Goal: Check status: Check status

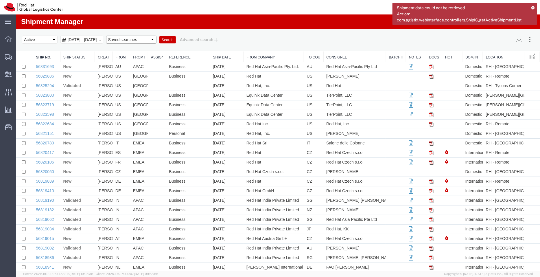
click at [155, 36] on select "Saved searches APAC EMEA [GEOGRAPHIC_DATA] [GEOGRAPHIC_DATA] - Inbounds NA/LATM" at bounding box center [131, 39] width 50 height 8
select select "APAC"
click at [116, 35] on select "Saved searches APAC EMEA [GEOGRAPHIC_DATA] [GEOGRAPHIC_DATA] - Inbounds NA/LATM" at bounding box center [131, 39] width 50 height 8
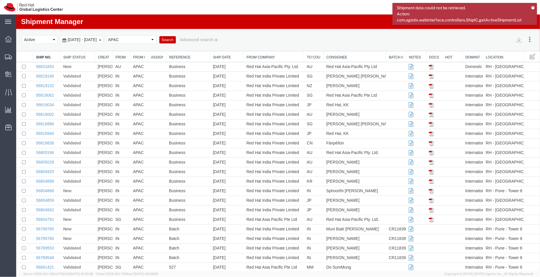
click at [532, 7] on icon at bounding box center [533, 7] width 4 height 3
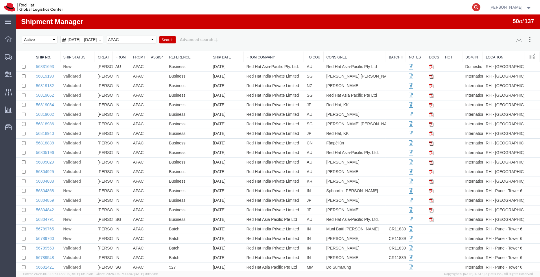
click at [474, 6] on icon at bounding box center [476, 7] width 8 height 8
paste input "393245361408"
type input "393245361408"
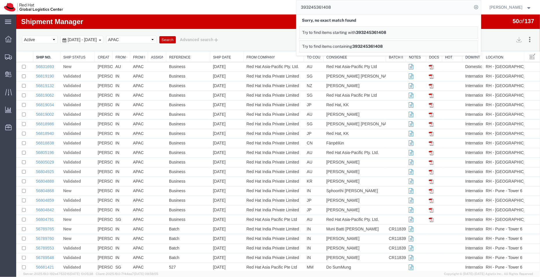
click at [302, 6] on input "393245361408" at bounding box center [384, 7] width 176 height 14
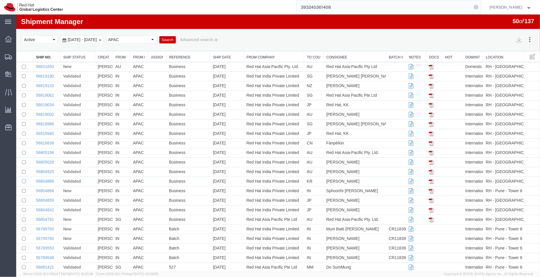
click at [336, 5] on input "393245361408" at bounding box center [384, 7] width 176 height 14
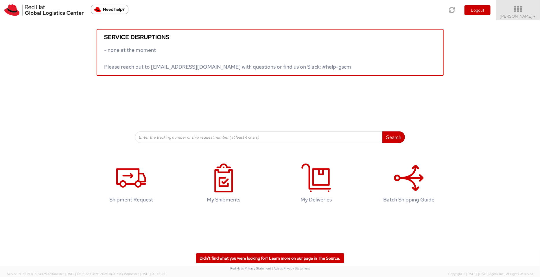
drag, startPoint x: 0, startPoint y: 0, endPoint x: 523, endPoint y: 12, distance: 523.5
click at [523, 12] on icon at bounding box center [518, 9] width 51 height 8
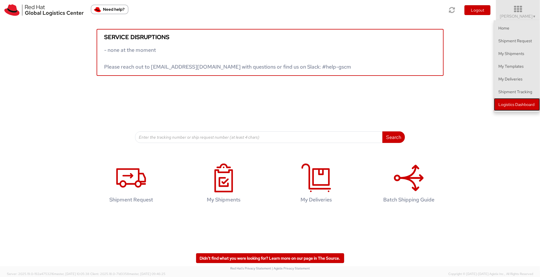
click at [528, 104] on link "Logistics Dashboard" at bounding box center [517, 104] width 46 height 13
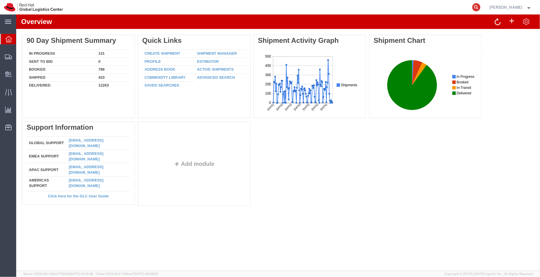
click at [476, 5] on icon at bounding box center [476, 7] width 8 height 8
paste input "393245361408"
click at [476, 5] on icon at bounding box center [476, 7] width 8 height 8
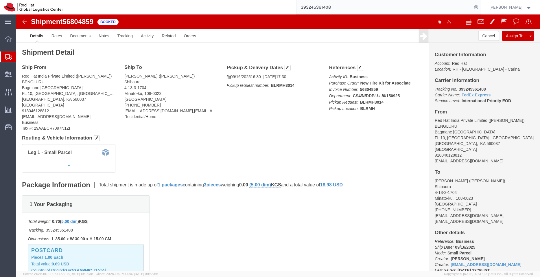
scroll to position [12, 0]
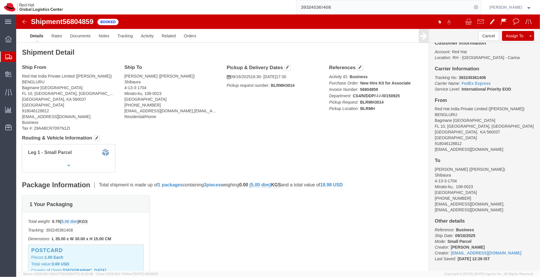
click div "Ship From Red Hat India Private Limited (Pallav Sen Gupta) BENGLURU Bagmane Con…"
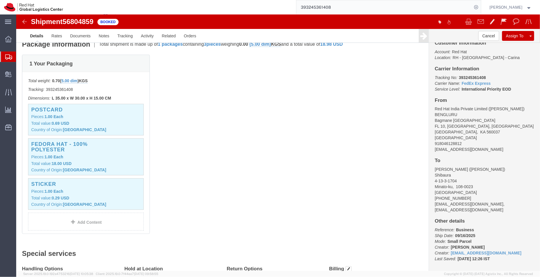
scroll to position [140, 0]
click div "Postcard Pieces: 1.00 Each Total value: 0.69 USD Country of Origin: United Stat…"
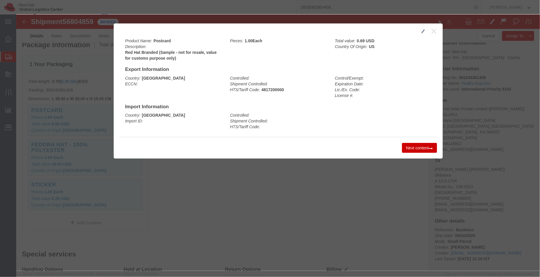
click icon "button"
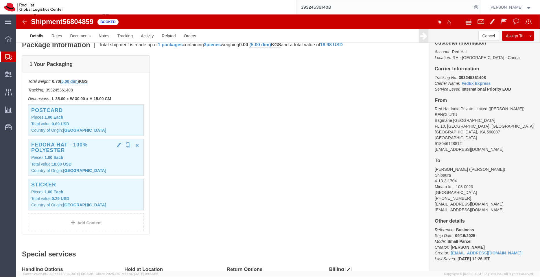
click p "Total value: 18.00 USD"
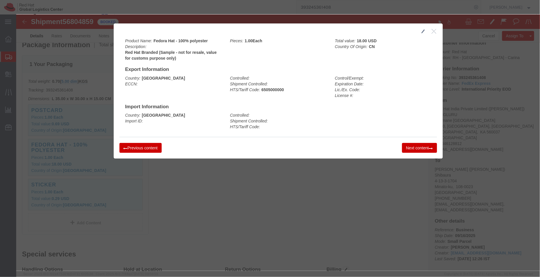
click icon "button"
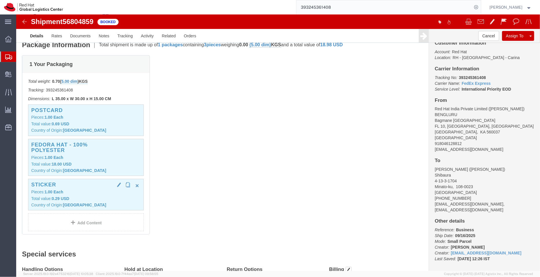
click p "Pieces: 1.00 Each"
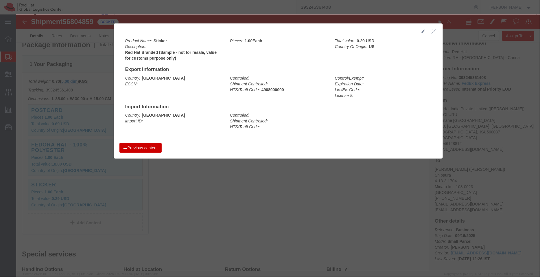
click icon "button"
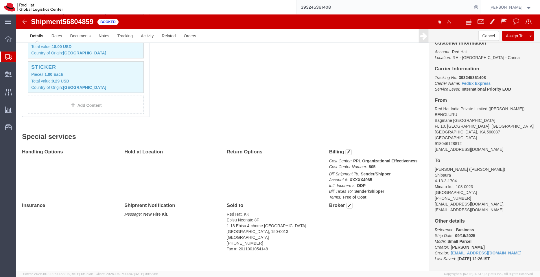
scroll to position [261, 0]
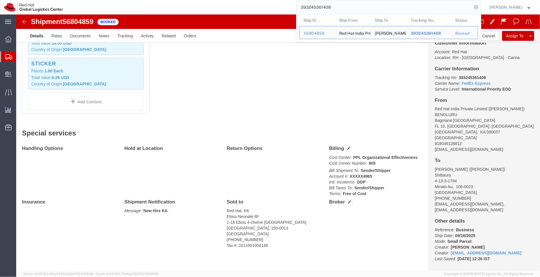
drag, startPoint x: 337, startPoint y: 9, endPoint x: 294, endPoint y: 6, distance: 43.7
click at [294, 6] on div "393245361408 Ship ID Ship From Ship To Tracking Nu. Status Ship ID 56804859 Shi…" at bounding box center [274, 7] width 414 height 14
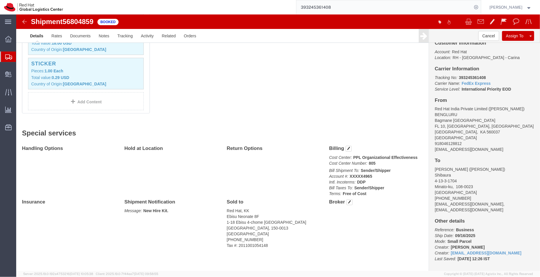
paste input "EM387345558IN"
type input "EM387345558IN"
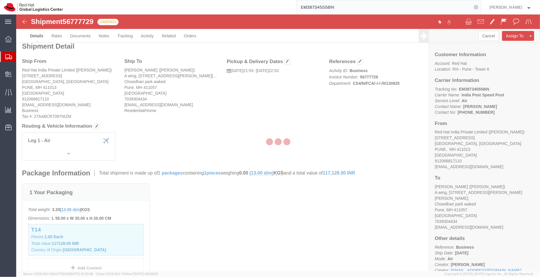
scroll to position [1, 0]
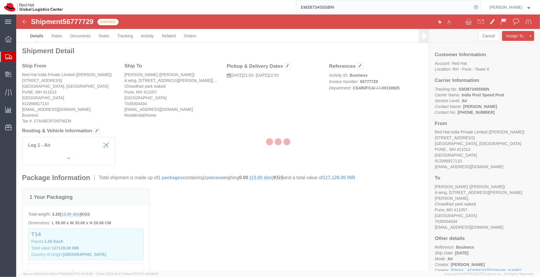
drag, startPoint x: 523, startPoint y: 140, endPoint x: 539, endPoint y: 59, distance: 82.3
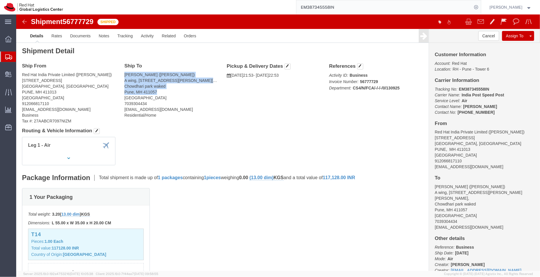
drag, startPoint x: 143, startPoint y: 77, endPoint x: 106, endPoint y: 62, distance: 39.3
click div "Ship To Snehal Padalkar (Snehal Padalkar) A wing, flat no -102, Shivam majestic…"
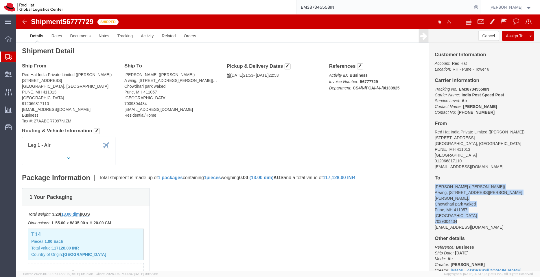
drag, startPoint x: 415, startPoint y: 174, endPoint x: 451, endPoint y: 207, distance: 49.5
click div "Customer Information Account: Red Hat Location: RH - Pune - Tower 6 Carrier Inf…"
copy address "Snehal Padalkar (Snehal Padalkar) A wing, flat no -102, Shivam majestica, shank…"
